Goal: Task Accomplishment & Management: Manage account settings

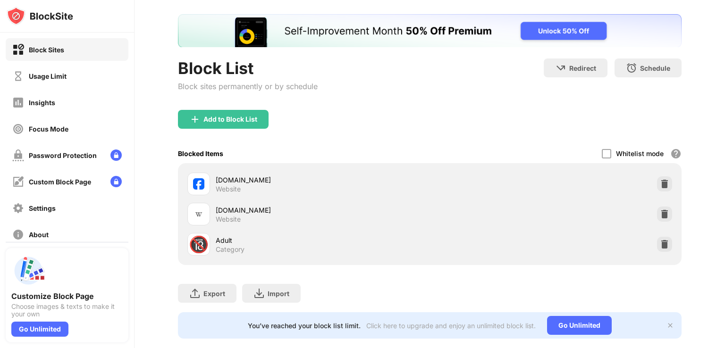
scroll to position [68, 0]
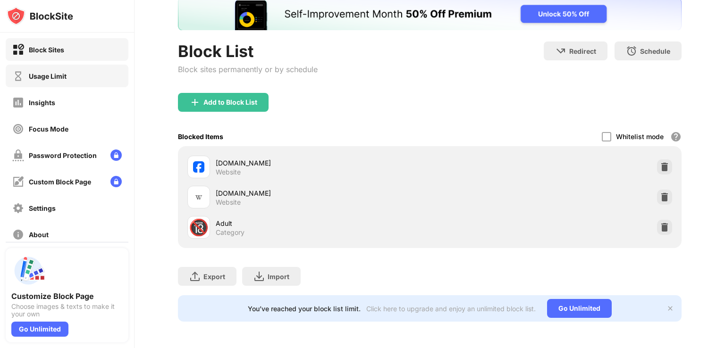
click at [90, 76] on div "Usage Limit" at bounding box center [67, 76] width 123 height 23
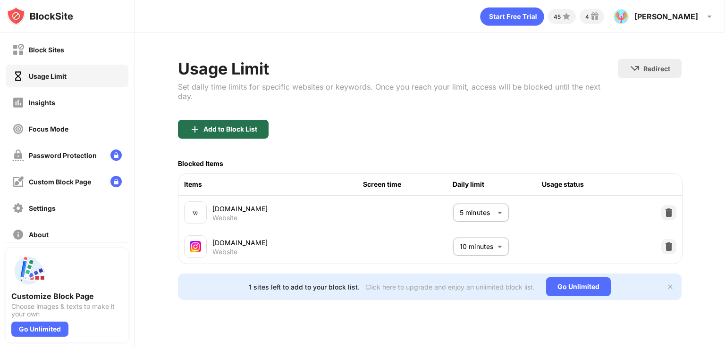
click at [246, 126] on div "Add to Block List" at bounding box center [230, 130] width 54 height 8
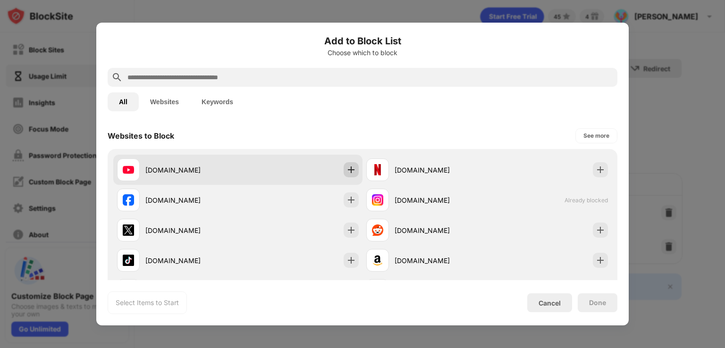
click at [346, 170] on img at bounding box center [350, 169] width 9 height 9
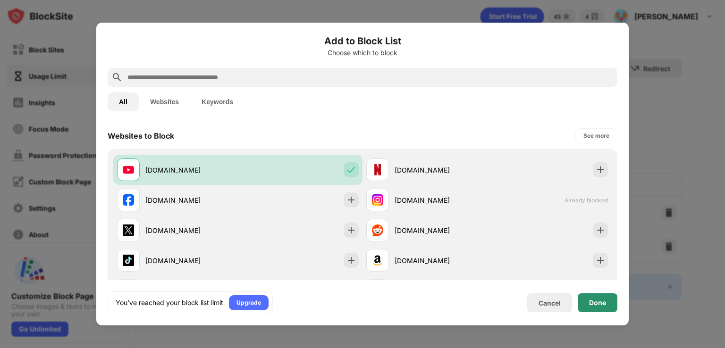
click at [600, 304] on div "Done" at bounding box center [597, 303] width 17 height 8
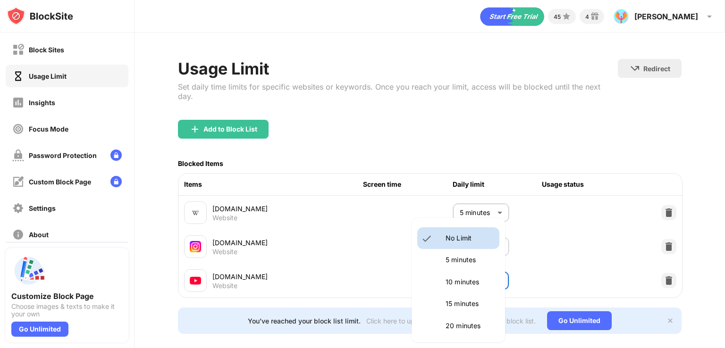
click at [459, 284] on body "Block Sites Usage Limit Insights Focus Mode Password Protection Custom Block Pa…" at bounding box center [362, 174] width 725 height 348
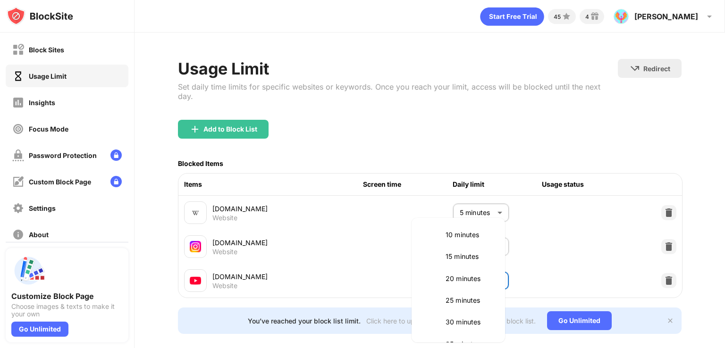
click at [464, 299] on p "25 minutes" at bounding box center [470, 300] width 48 height 10
type input "**"
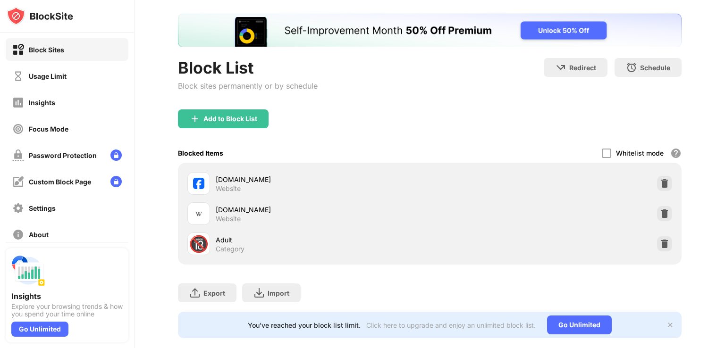
scroll to position [68, 0]
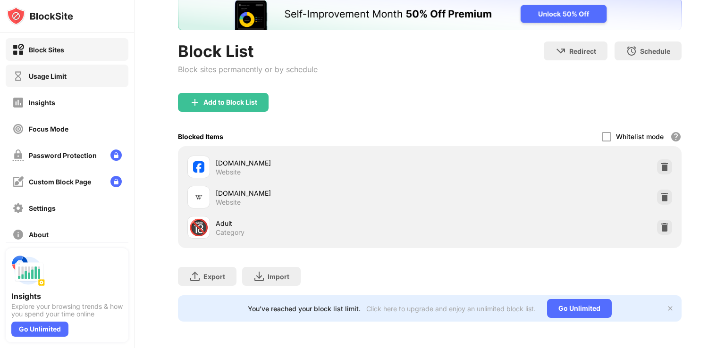
click at [96, 78] on div "Usage Limit" at bounding box center [67, 76] width 123 height 23
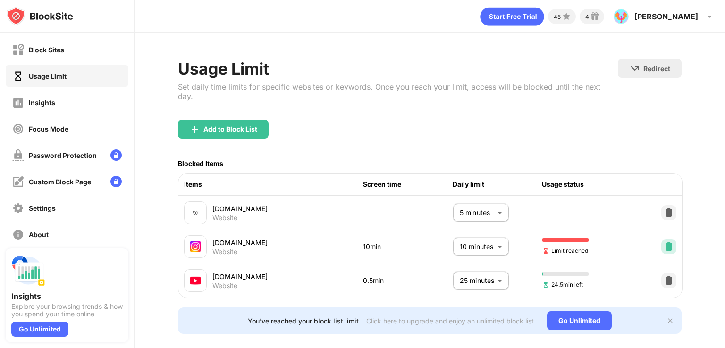
click at [664, 245] on img at bounding box center [668, 246] width 9 height 9
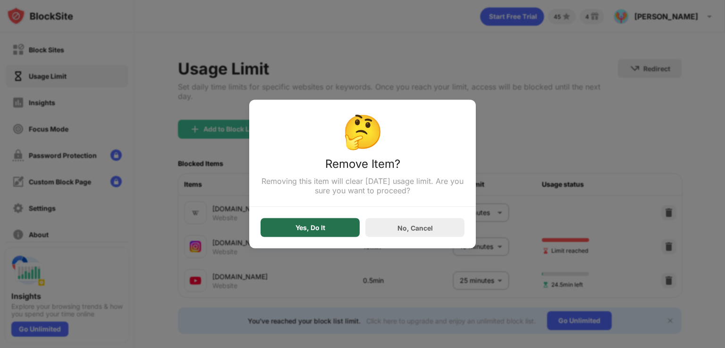
click at [275, 231] on div "Yes, Do It" at bounding box center [310, 228] width 99 height 19
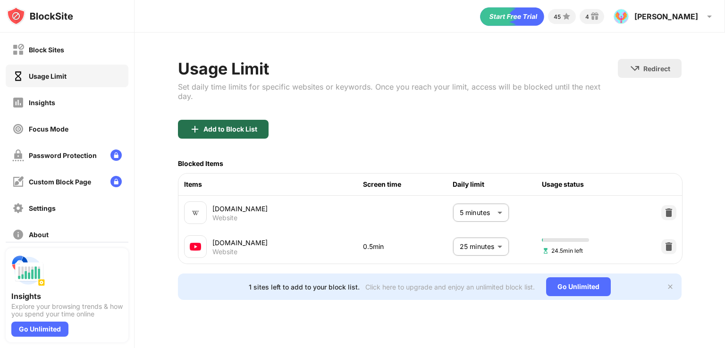
click at [196, 124] on img at bounding box center [194, 129] width 11 height 11
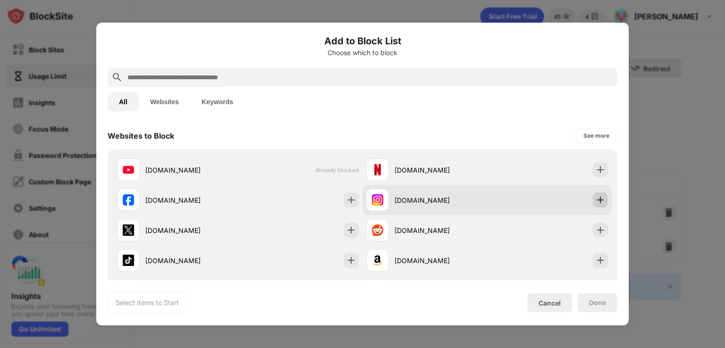
click at [596, 198] on img at bounding box center [600, 199] width 9 height 9
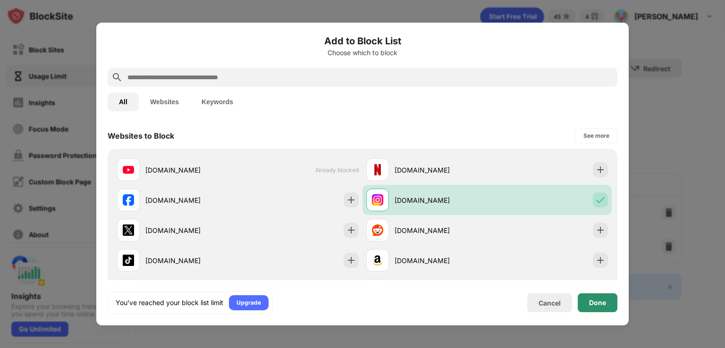
click at [589, 302] on div "Done" at bounding box center [597, 303] width 17 height 8
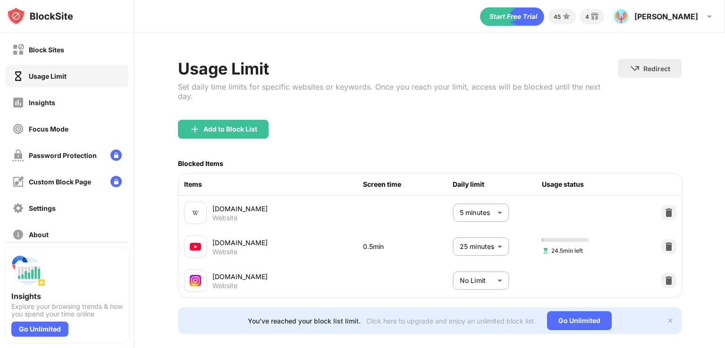
click at [462, 279] on body "Block Sites Usage Limit Insights Focus Mode Password Protection Custom Block Pa…" at bounding box center [362, 174] width 725 height 348
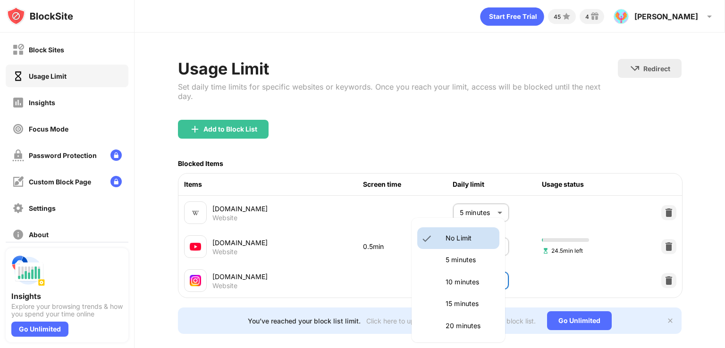
click at [464, 323] on p "20 minutes" at bounding box center [470, 326] width 48 height 10
type input "**"
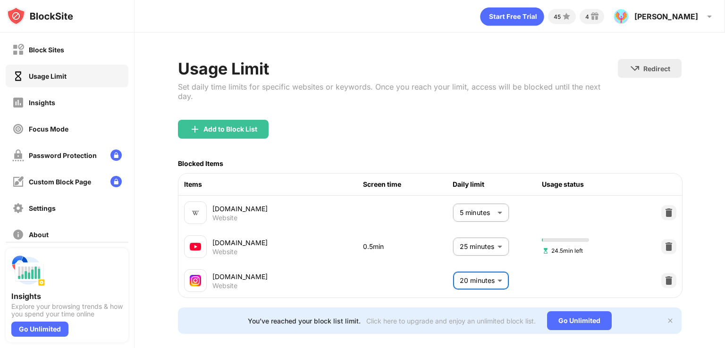
click at [544, 141] on div "Add to Block List" at bounding box center [430, 137] width 504 height 34
